Goal: Task Accomplishment & Management: Use online tool/utility

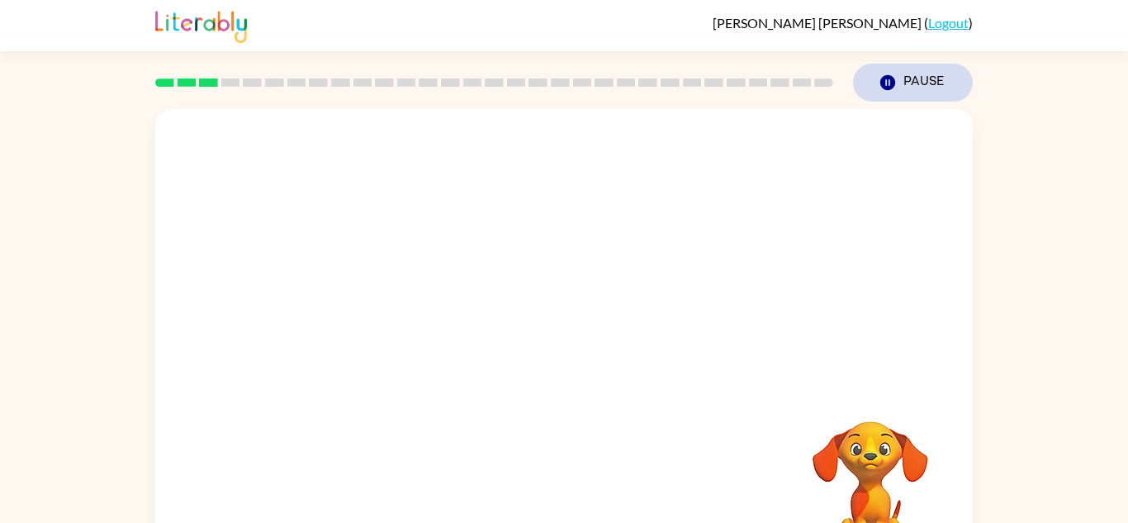
click at [905, 97] on button "Pause Pause" at bounding box center [913, 83] width 120 height 38
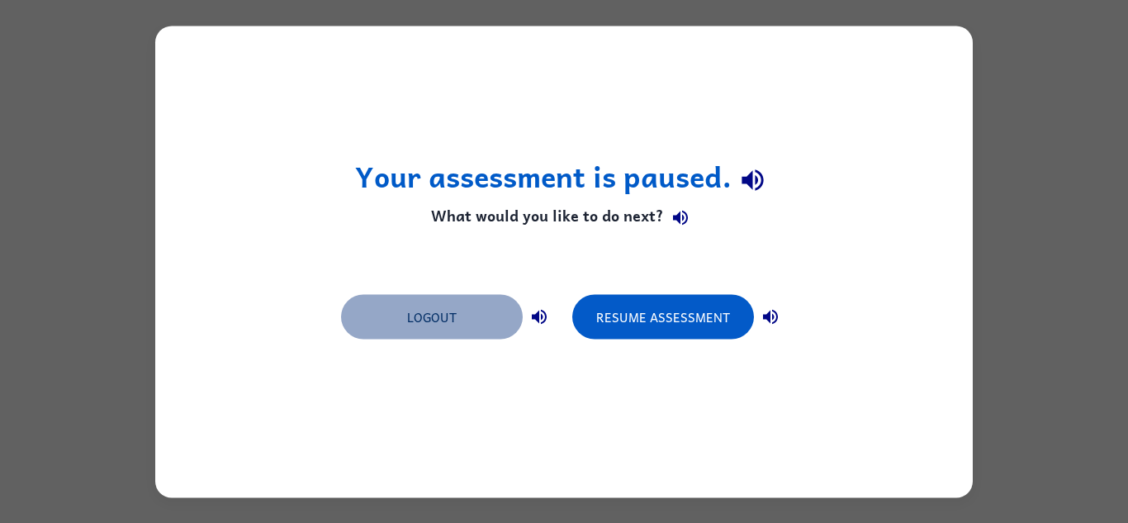
click at [467, 311] on button "Logout" at bounding box center [432, 316] width 182 height 45
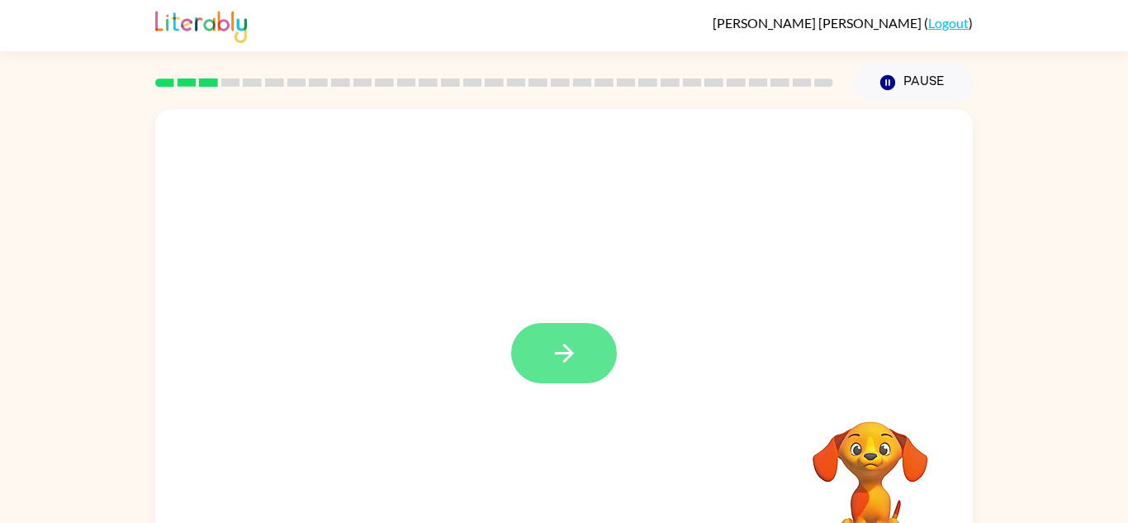
click at [550, 347] on icon "button" at bounding box center [564, 353] width 29 height 29
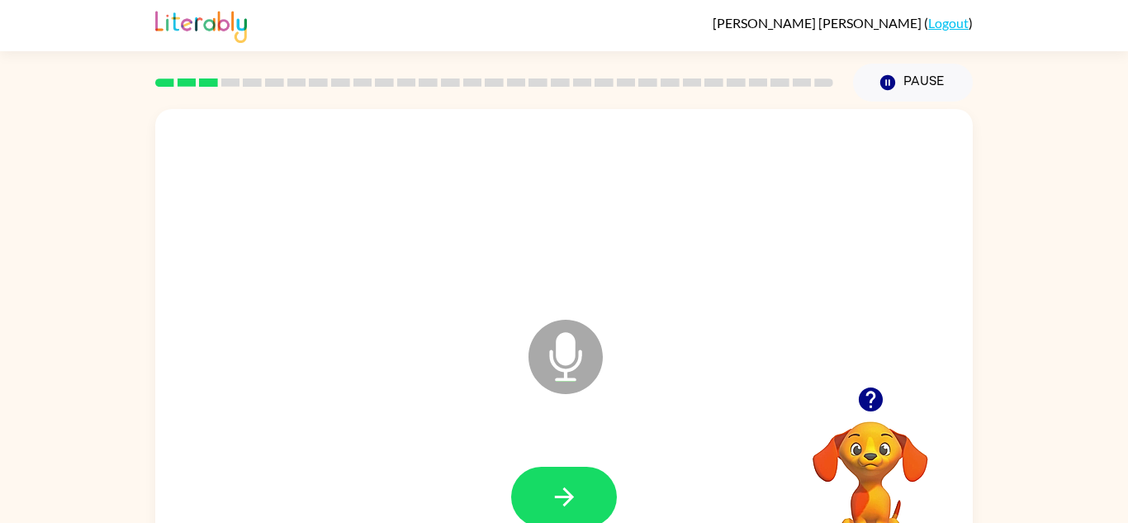
click at [548, 347] on icon at bounding box center [566, 357] width 74 height 74
click at [548, 489] on button "button" at bounding box center [564, 497] width 106 height 60
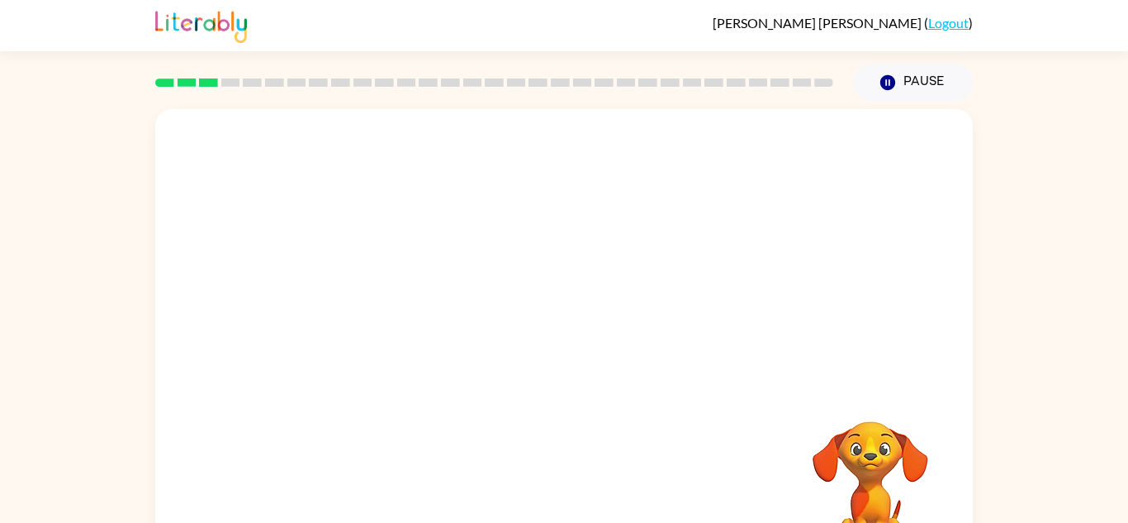
click at [548, 489] on div "Your browser must support playing .mp4 files to use Literably. Please try using…" at bounding box center [564, 345] width 818 height 472
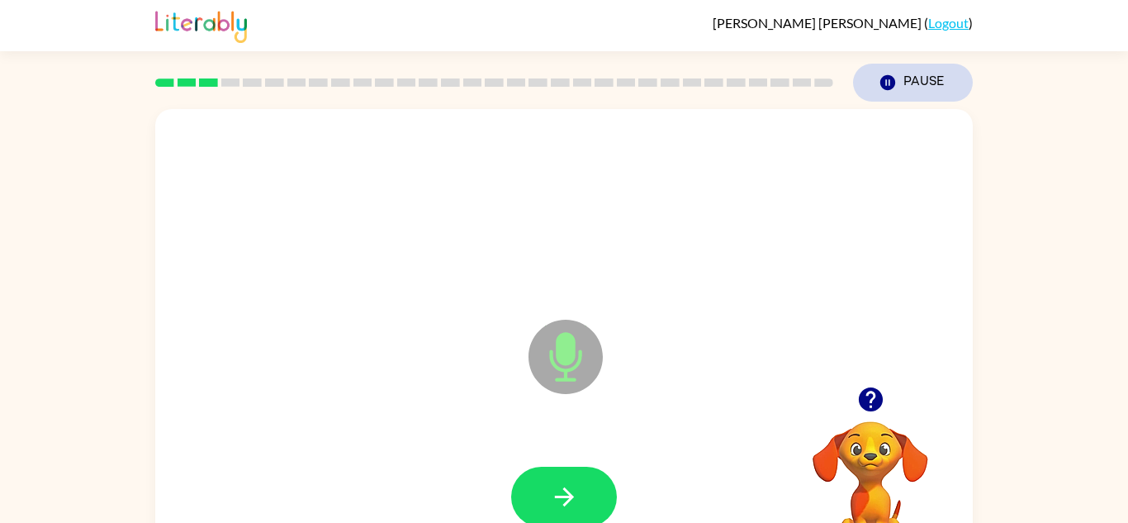
click at [898, 95] on button "Pause Pause" at bounding box center [913, 83] width 120 height 38
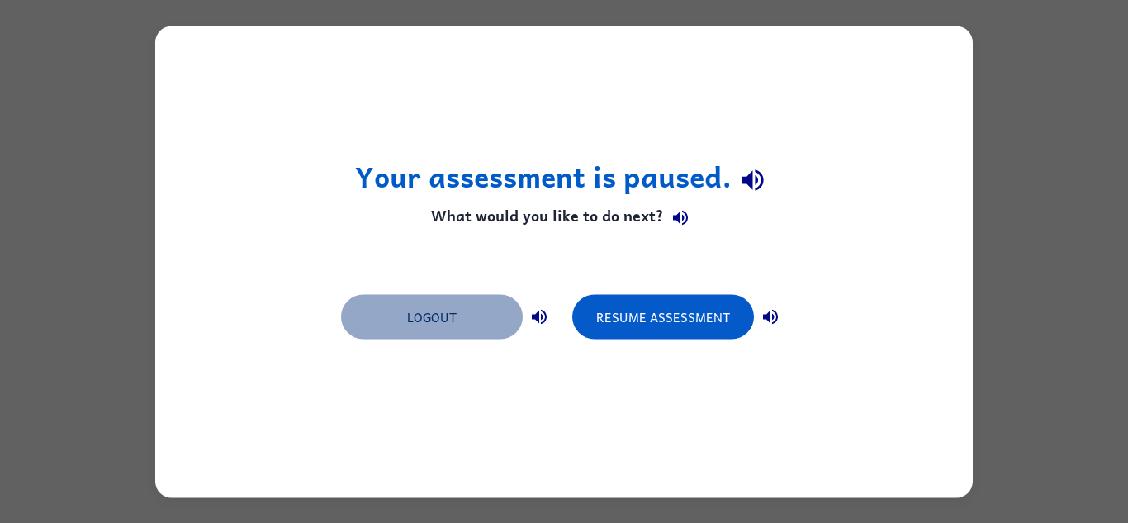
click at [444, 324] on button "Logout" at bounding box center [432, 316] width 182 height 45
